Goal: Book appointment/travel/reservation

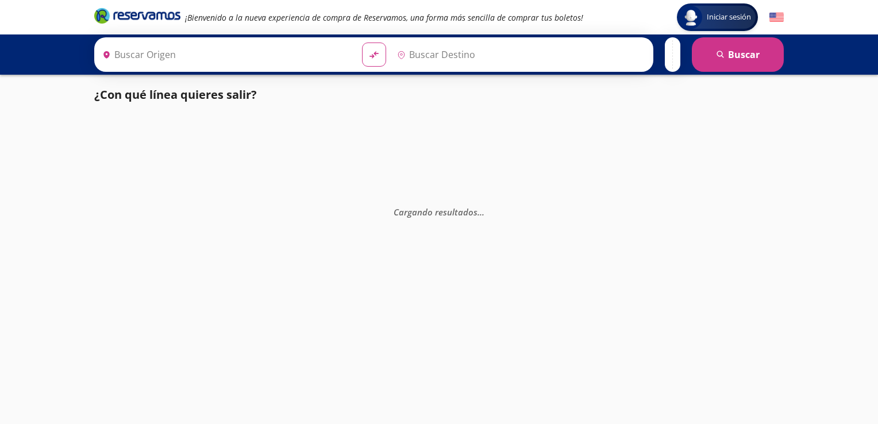
type input "Zihuatanejo, [GEOGRAPHIC_DATA]"
type input "[GEOGRAPHIC_DATA], [GEOGRAPHIC_DATA]"
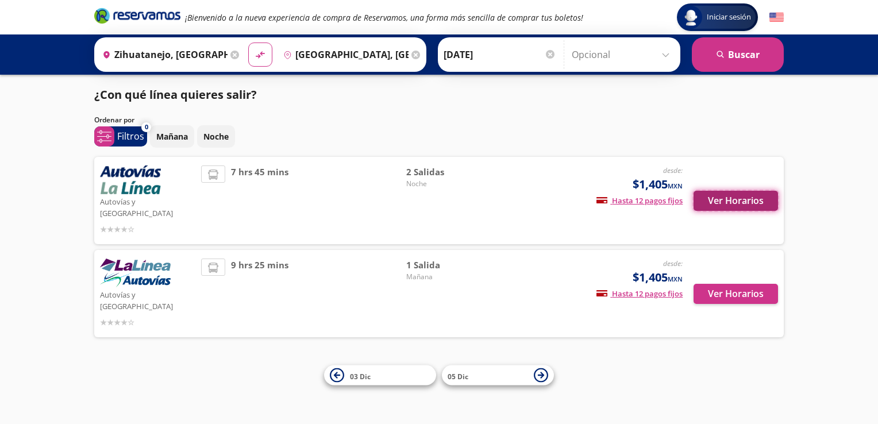
click at [720, 193] on button "Ver Horarios" at bounding box center [735, 201] width 84 height 20
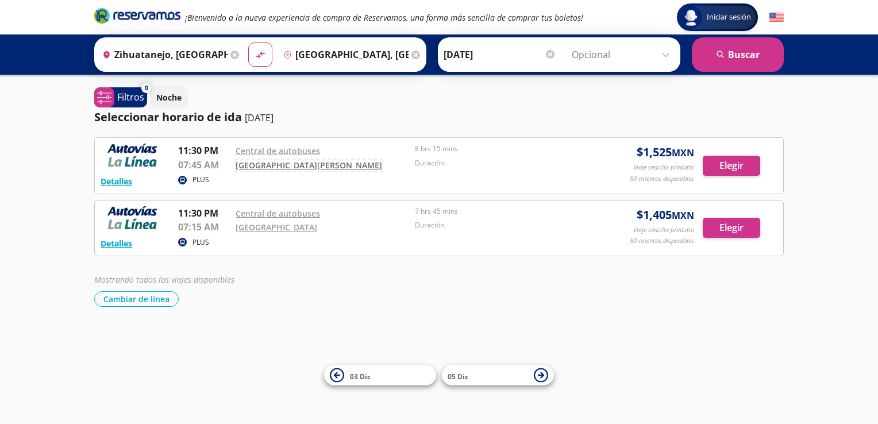
click at [260, 160] on link "[GEOGRAPHIC_DATA][PERSON_NAME]" at bounding box center [309, 165] width 146 height 11
click at [459, 53] on input "[DATE]" at bounding box center [500, 54] width 113 height 29
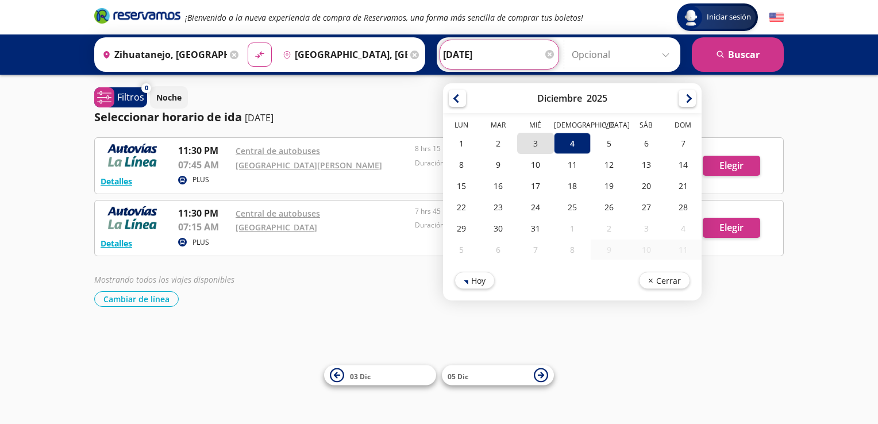
click at [529, 148] on div "3" at bounding box center [535, 143] width 37 height 21
type input "[DATE]"
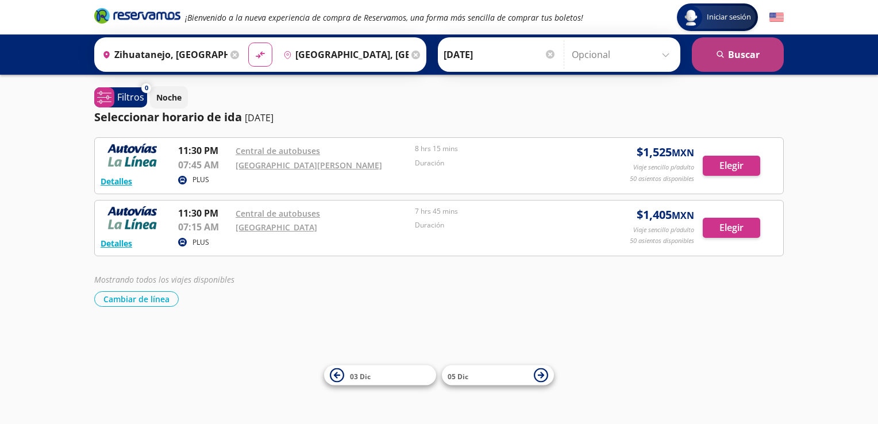
click at [743, 53] on button "search [GEOGRAPHIC_DATA]" at bounding box center [738, 54] width 92 height 34
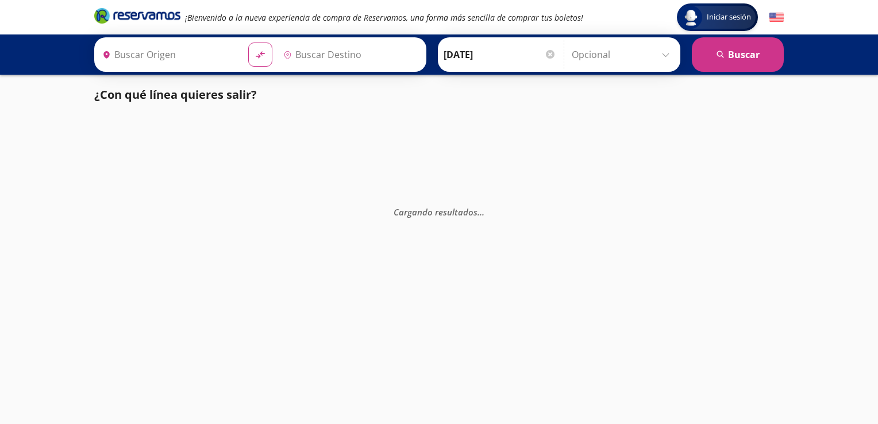
type input "[GEOGRAPHIC_DATA], [GEOGRAPHIC_DATA]"
type input "Zihuatanejo, [GEOGRAPHIC_DATA]"
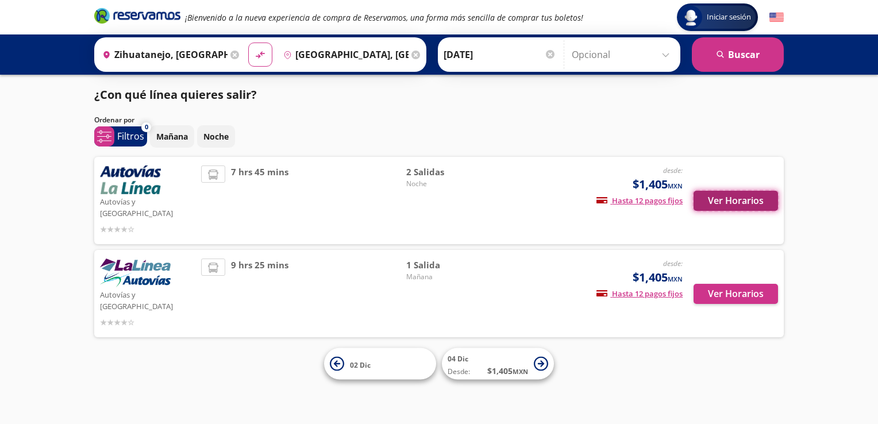
click at [726, 193] on button "Ver Horarios" at bounding box center [735, 201] width 84 height 20
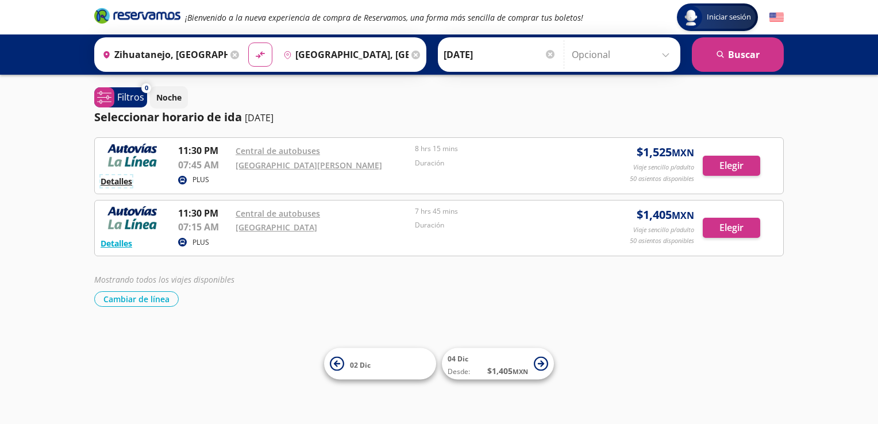
click at [112, 180] on button "Detalles" at bounding box center [117, 181] width 32 height 12
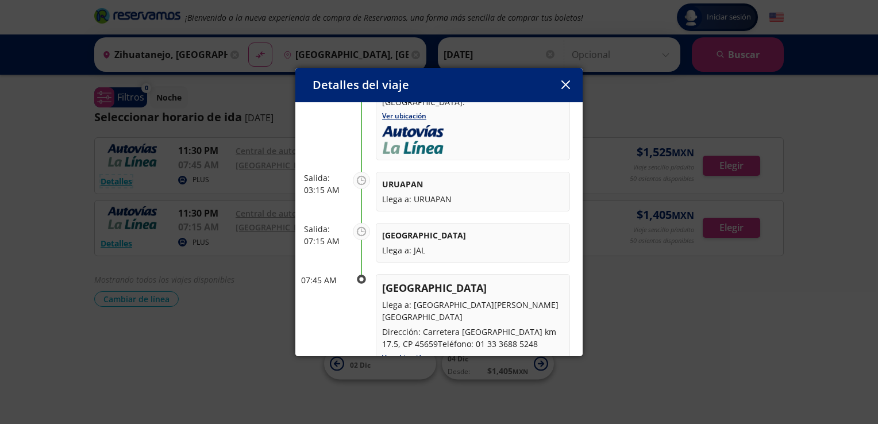
scroll to position [244, 0]
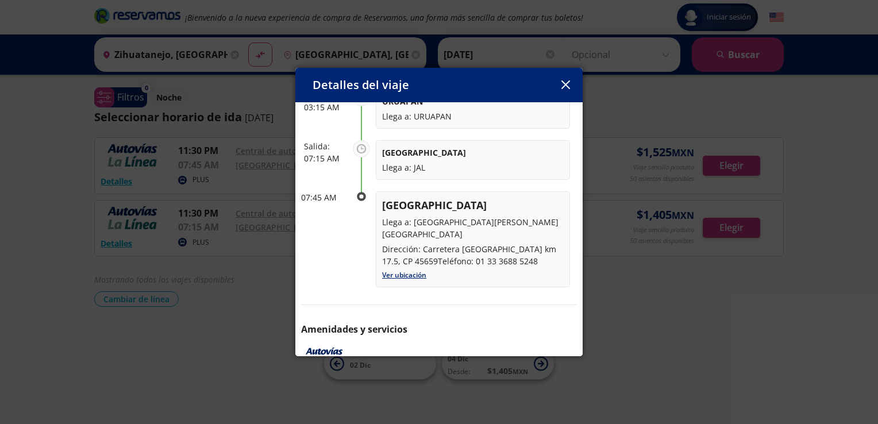
click at [564, 84] on icon "button" at bounding box center [565, 84] width 9 height 9
